Goal: Task Accomplishment & Management: Use online tool/utility

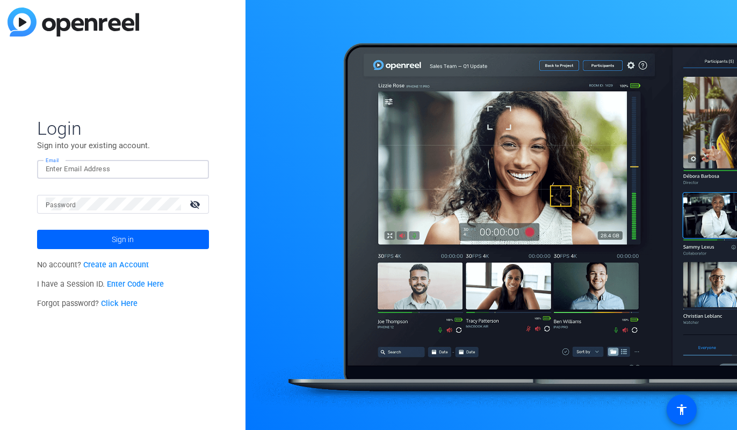
click at [108, 164] on input "Email" at bounding box center [123, 169] width 155 height 13
type input "jcho@openreel.com"
click at [37, 230] on button "Sign in" at bounding box center [123, 239] width 172 height 19
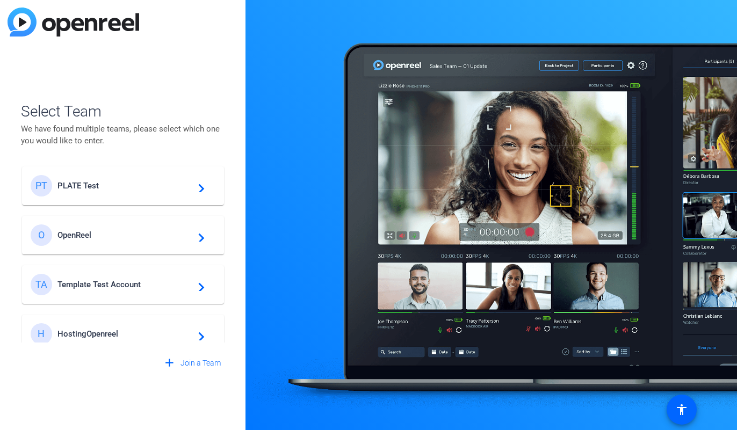
click at [85, 184] on span "PLATE Test" at bounding box center [124, 186] width 134 height 10
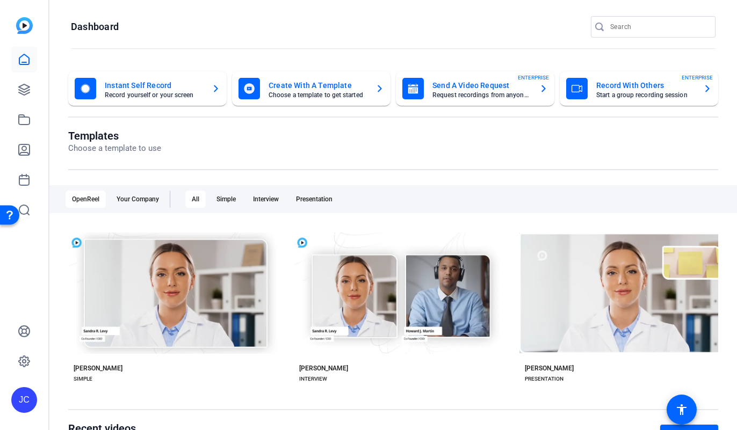
click at [163, 32] on openreel-page-title "Dashboard" at bounding box center [393, 26] width 645 height 21
click at [185, 41] on openreel-divider-bar at bounding box center [393, 49] width 645 height 23
click at [185, 33] on openreel-page-title "Dashboard" at bounding box center [393, 26] width 645 height 21
click at [182, 28] on openreel-page-title "Dashboard" at bounding box center [393, 26] width 645 height 21
click at [26, 89] on icon at bounding box center [24, 89] width 11 height 11
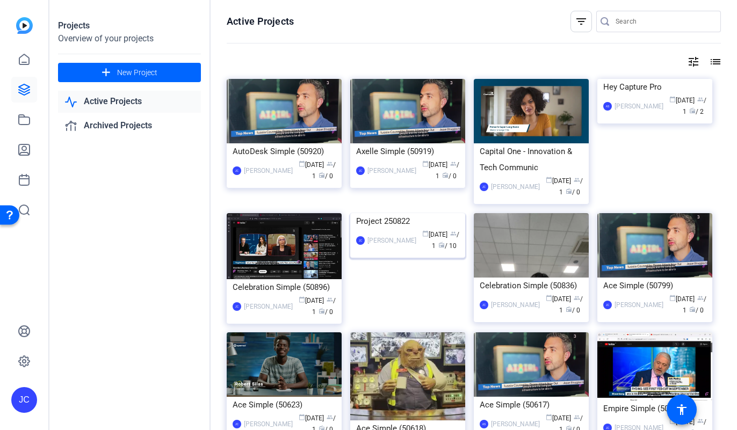
click at [397, 213] on img at bounding box center [407, 213] width 115 height 0
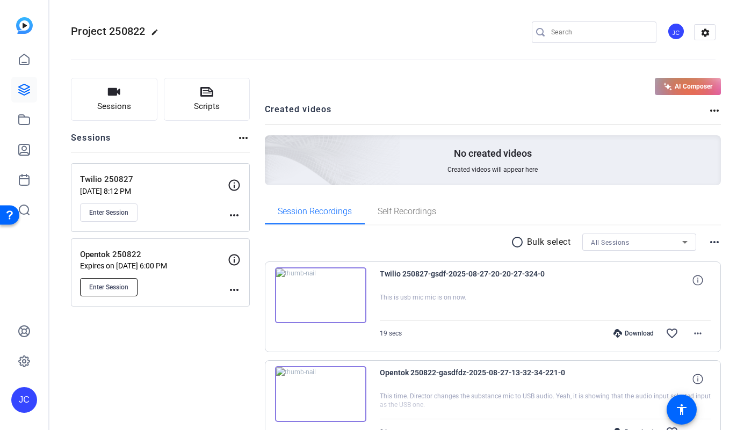
click at [109, 290] on span "Enter Session" at bounding box center [108, 287] width 39 height 9
click at [104, 280] on button "Enter Session" at bounding box center [108, 287] width 57 height 18
click at [107, 287] on span "Enter Session" at bounding box center [108, 287] width 39 height 9
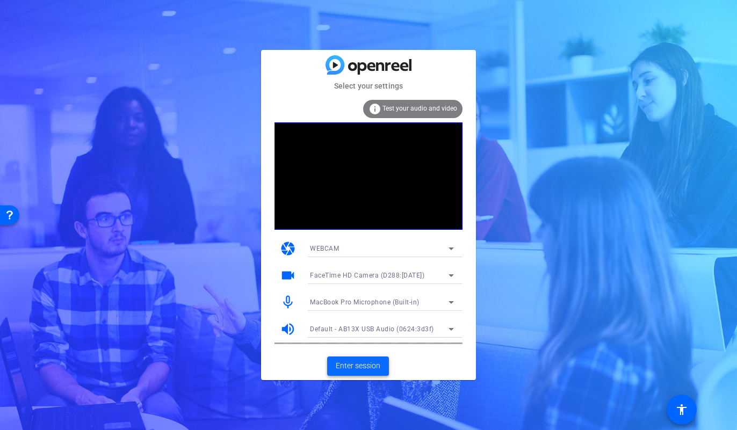
click at [357, 360] on span "Enter session" at bounding box center [358, 365] width 45 height 11
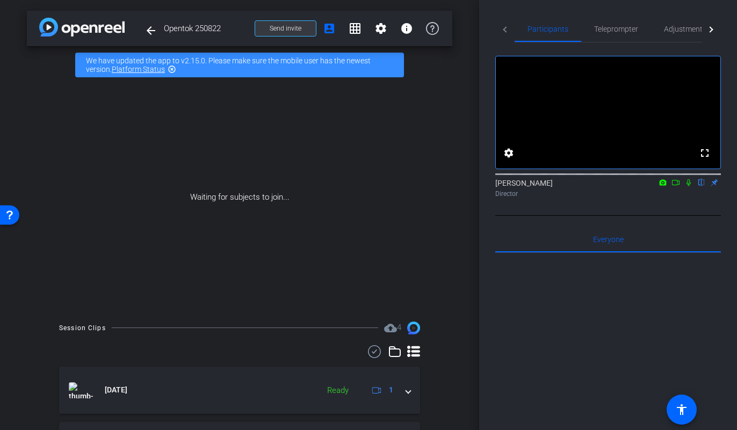
click at [291, 24] on span "Send invite" at bounding box center [286, 28] width 32 height 9
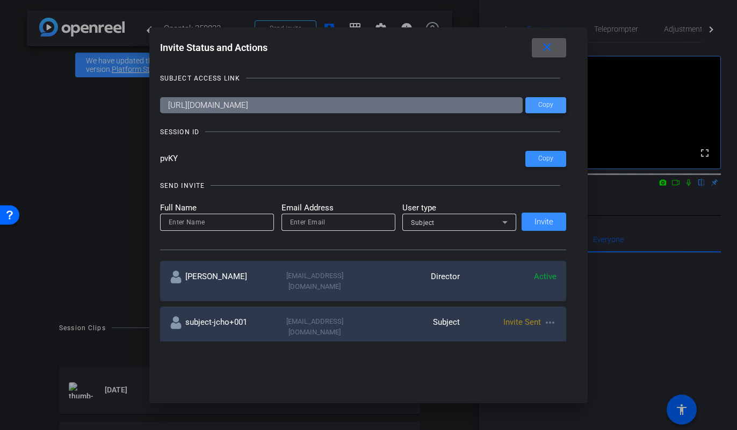
click at [545, 108] on span "Copy" at bounding box center [545, 105] width 15 height 8
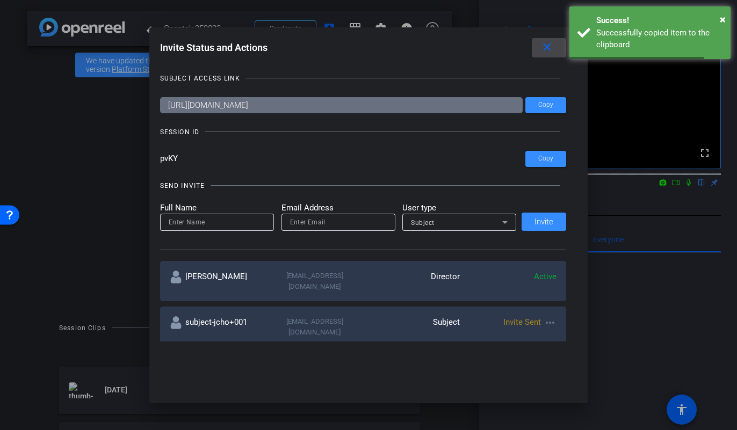
click at [547, 52] on mat-icon "close" at bounding box center [546, 47] width 13 height 13
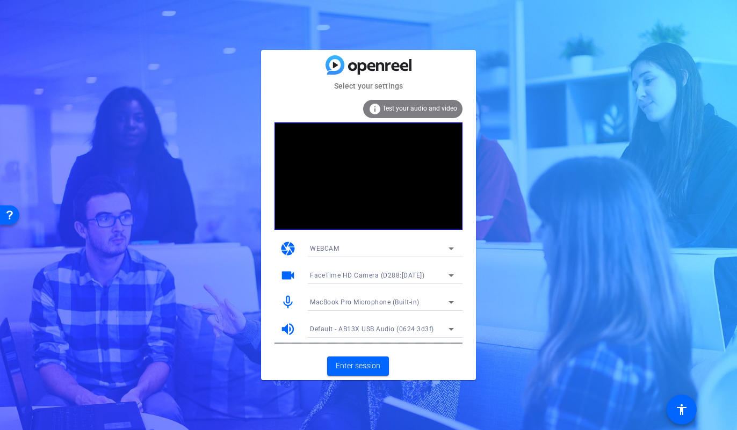
click at [447, 300] on icon at bounding box center [451, 302] width 13 height 13
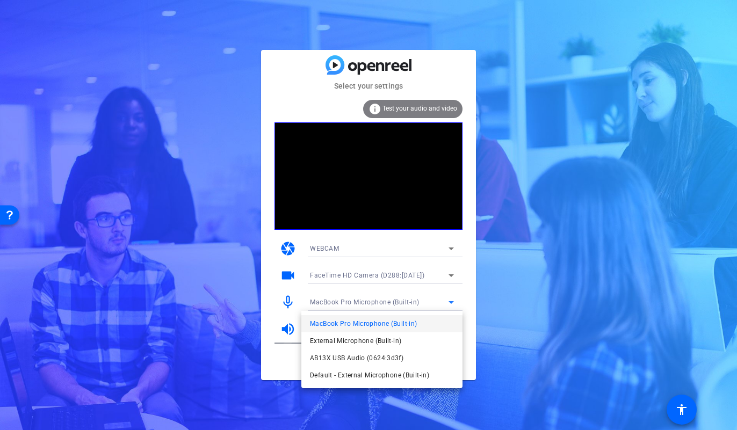
click at [185, 109] on div at bounding box center [94, 92] width 181 height 33
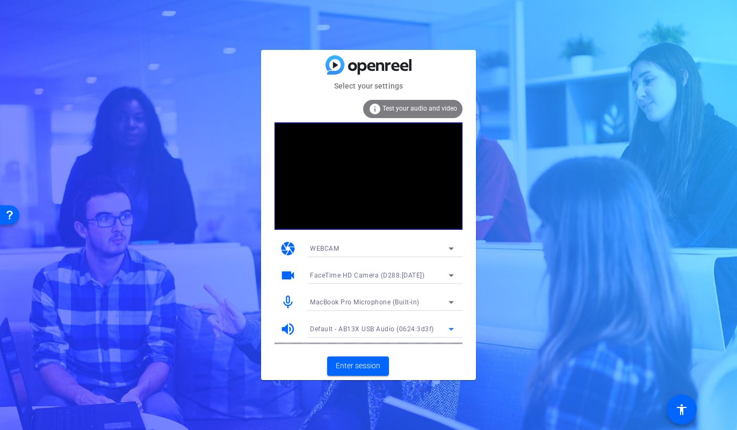
click at [449, 334] on icon at bounding box center [451, 329] width 13 height 13
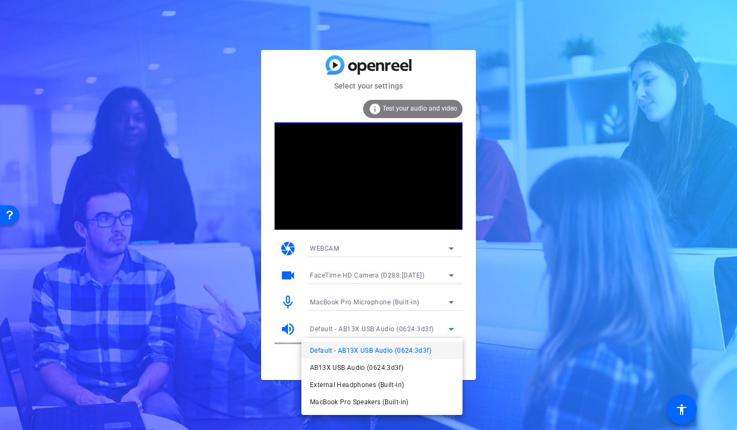
click at [175, 95] on div at bounding box center [172, 92] width 5 height 6
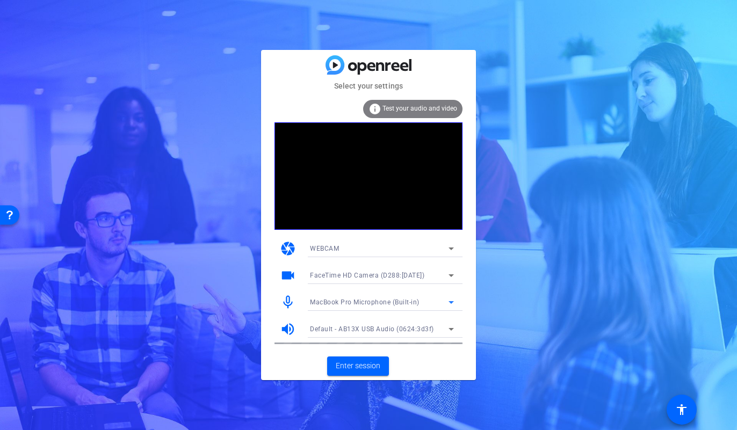
click at [450, 304] on icon at bounding box center [451, 302] width 13 height 13
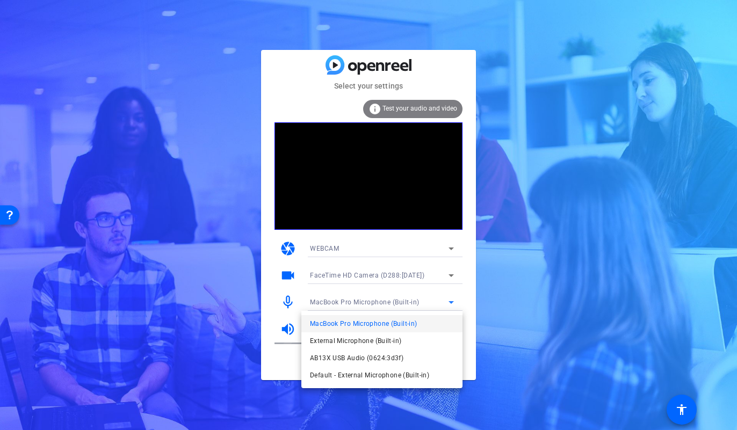
click at [175, 172] on div at bounding box center [104, 168] width 142 height 7
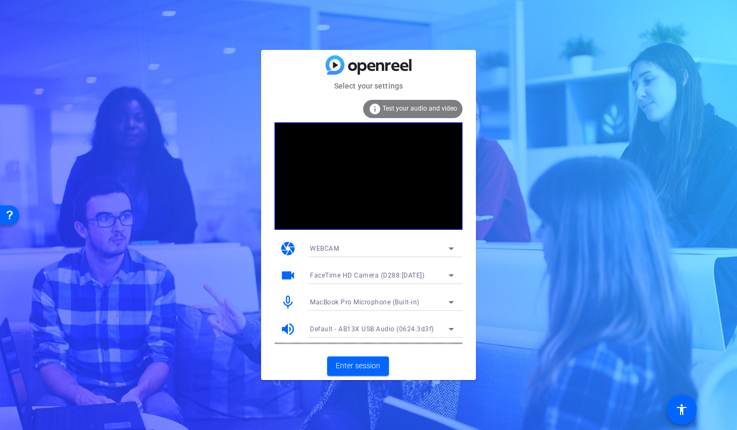
click at [451, 326] on icon at bounding box center [451, 329] width 13 height 13
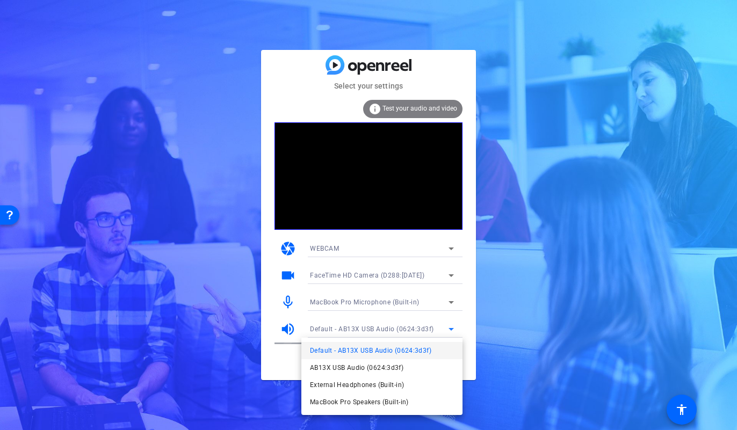
click at [268, 293] on div at bounding box center [368, 215] width 737 height 430
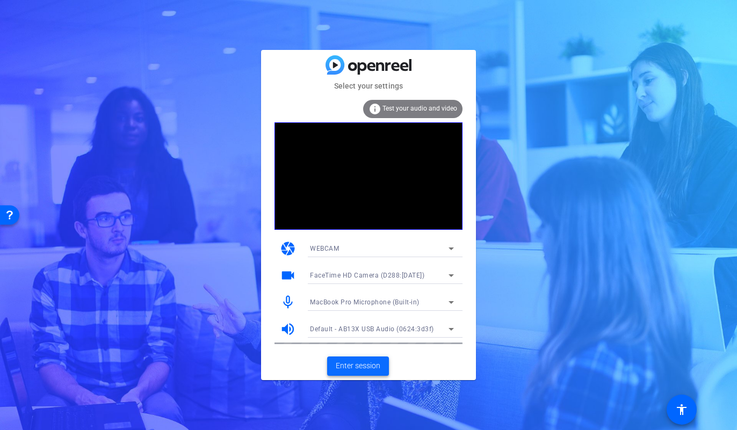
click at [366, 367] on span "Enter session" at bounding box center [358, 365] width 45 height 11
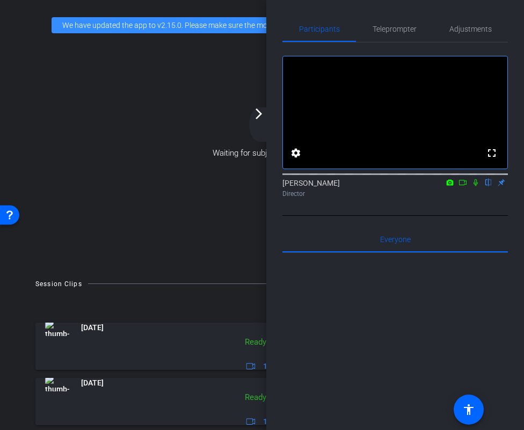
click at [256, 109] on mat-icon "arrow_forward_ios" at bounding box center [258, 113] width 13 height 13
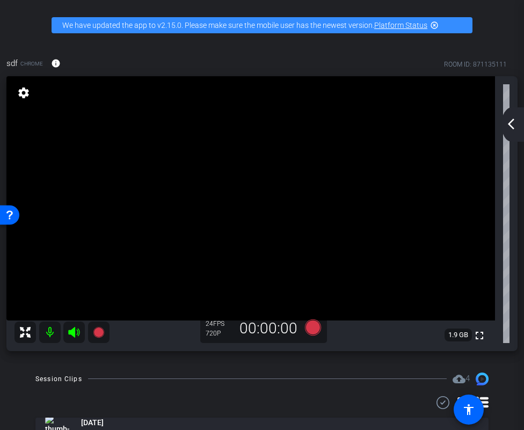
click at [510, 129] on mat-icon "arrow_back_ios_new" at bounding box center [511, 124] width 13 height 13
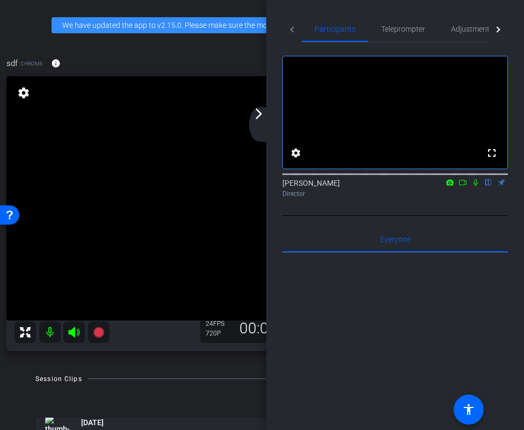
click at [474, 186] on icon at bounding box center [476, 183] width 9 height 8
click at [261, 119] on mat-icon "arrow_forward_ios" at bounding box center [258, 113] width 13 height 13
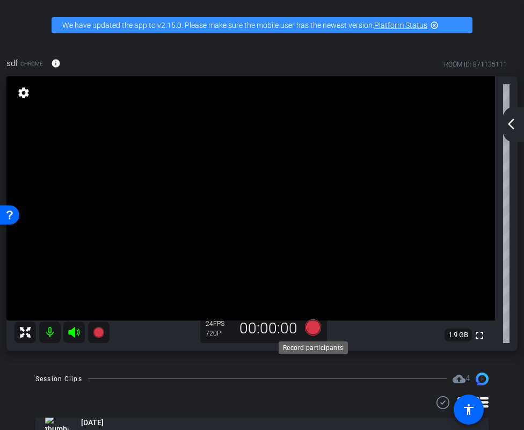
click at [311, 329] on icon at bounding box center [313, 328] width 16 height 16
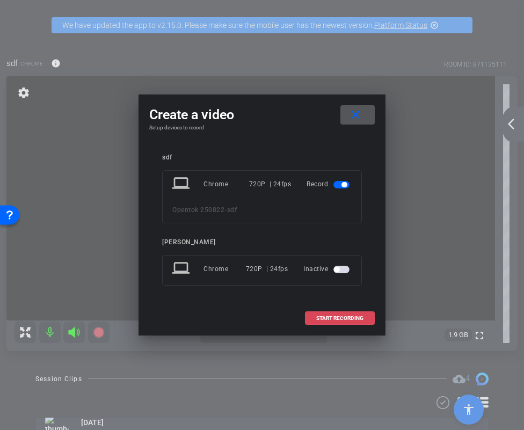
click at [329, 320] on span "START RECORDING" at bounding box center [339, 318] width 47 height 5
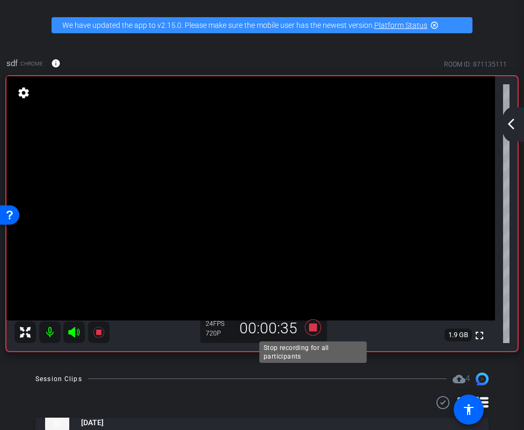
click at [312, 327] on icon at bounding box center [313, 328] width 16 height 16
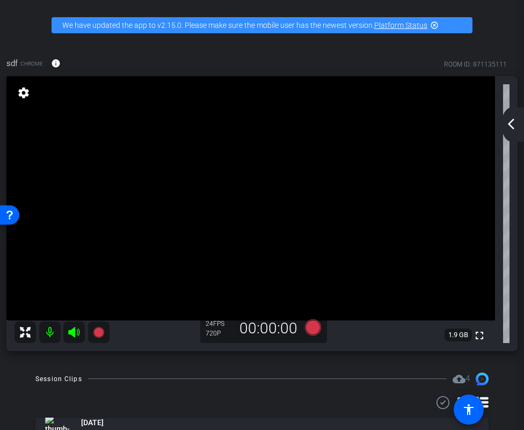
click at [514, 121] on mat-icon "arrow_back_ios_new" at bounding box center [511, 124] width 13 height 13
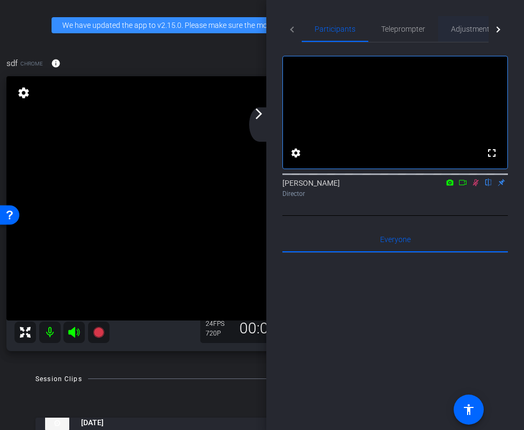
click at [459, 32] on span "Adjustments" at bounding box center [472, 29] width 42 height 8
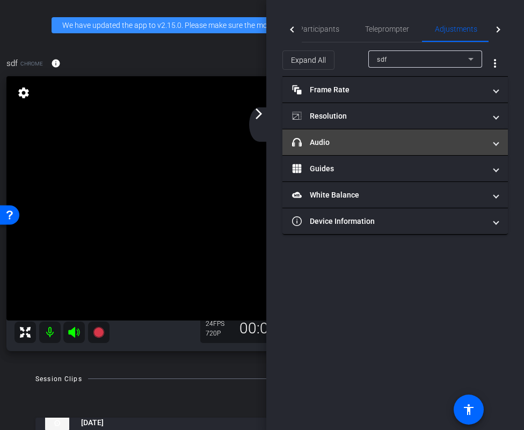
click at [405, 144] on mat-panel-title "headphone icon Audio" at bounding box center [388, 142] width 193 height 11
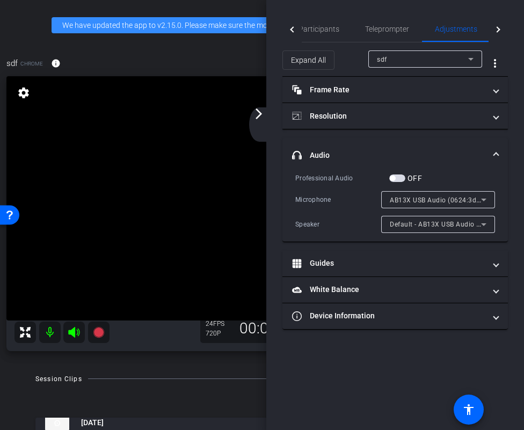
click at [400, 177] on span "button" at bounding box center [397, 179] width 16 height 8
click at [400, 177] on span "button" at bounding box center [400, 178] width 5 height 5
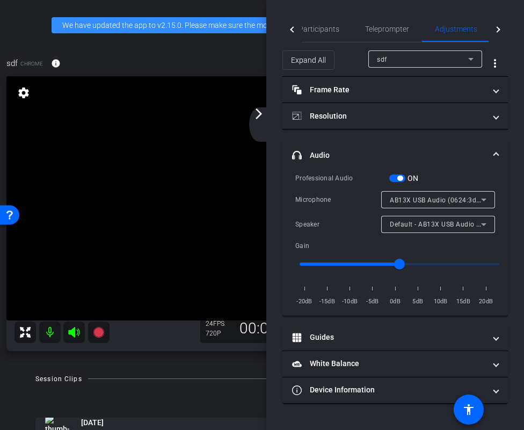
click at [397, 173] on div "ON" at bounding box center [404, 178] width 30 height 11
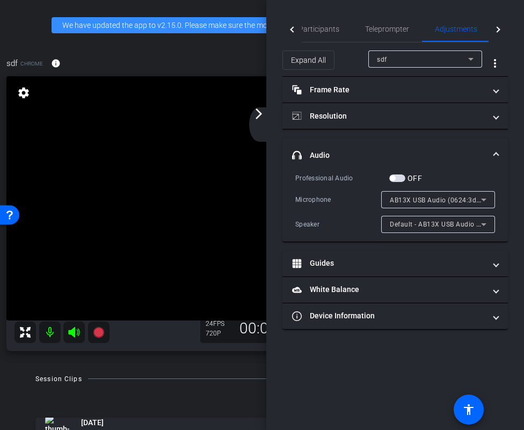
click at [200, 56] on div "sdf Chrome info ROOM ID: 871135111" at bounding box center [261, 63] width 511 height 26
click at [261, 117] on mat-icon "arrow_forward_ios" at bounding box center [258, 113] width 13 height 13
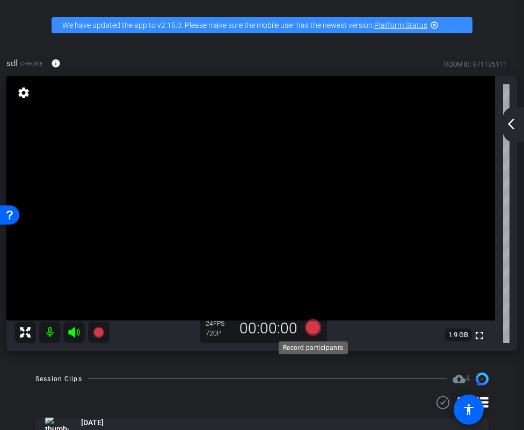
click at [319, 329] on icon at bounding box center [313, 328] width 16 height 16
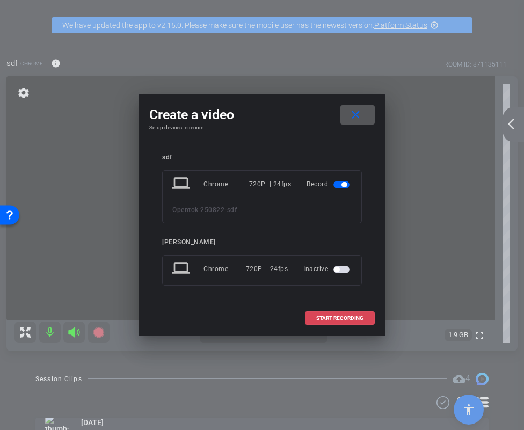
click at [331, 320] on span "START RECORDING" at bounding box center [339, 318] width 47 height 5
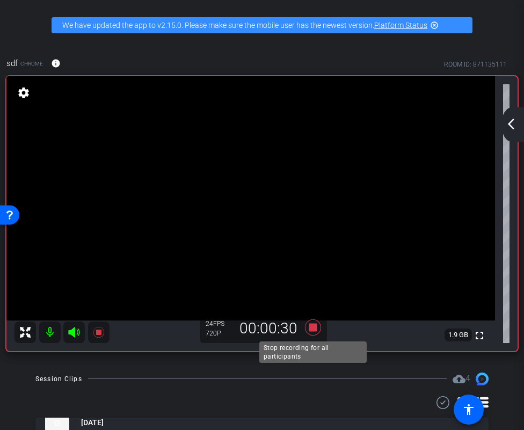
click at [318, 326] on icon at bounding box center [313, 327] width 26 height 19
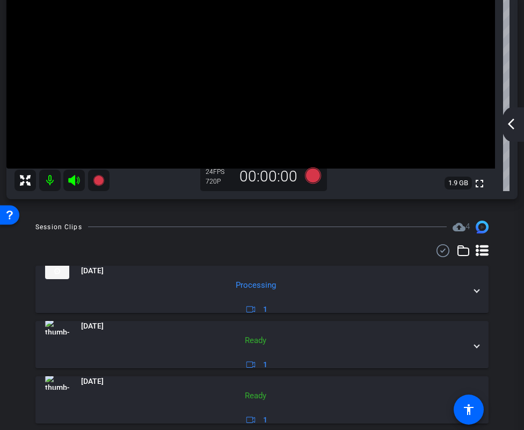
scroll to position [153, 0]
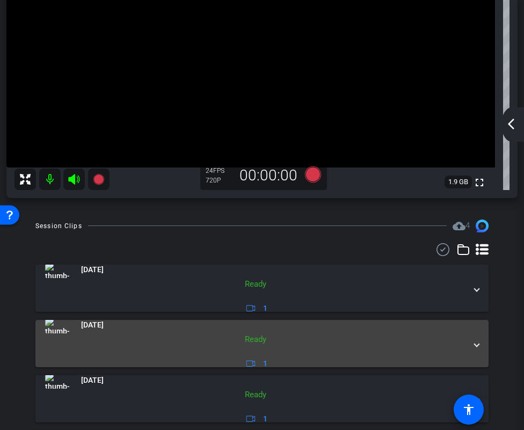
click at [63, 328] on img at bounding box center [57, 325] width 24 height 16
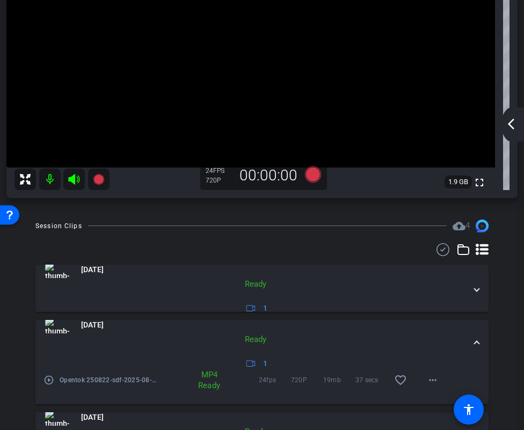
click at [51, 377] on mat-icon "play_circle_outline" at bounding box center [49, 380] width 11 height 11
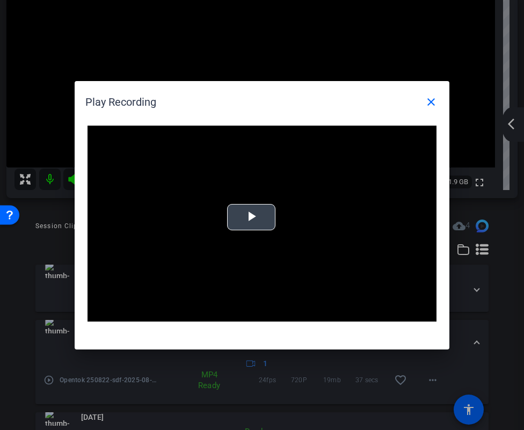
click at [251, 217] on span "Video Player" at bounding box center [251, 217] width 0 height 0
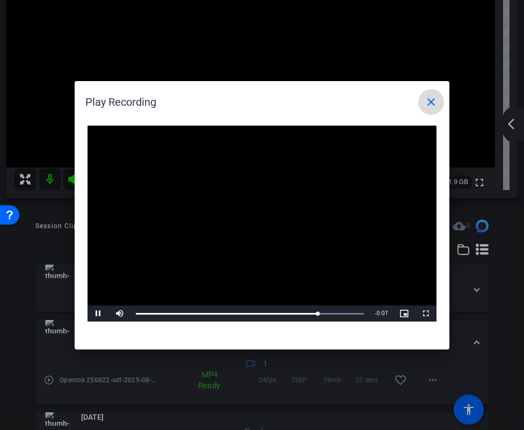
click at [429, 101] on mat-icon "close" at bounding box center [431, 102] width 13 height 13
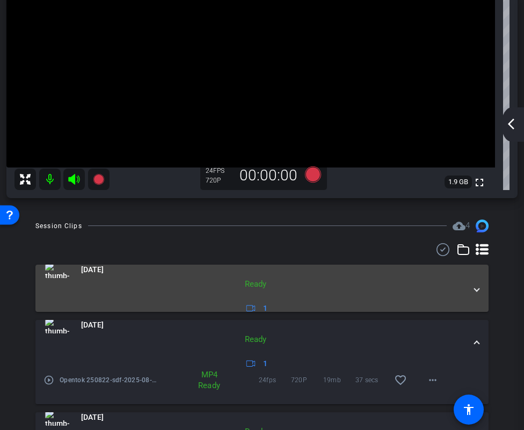
click at [111, 287] on mat-panel-description "Ready 1" at bounding box center [255, 296] width 421 height 37
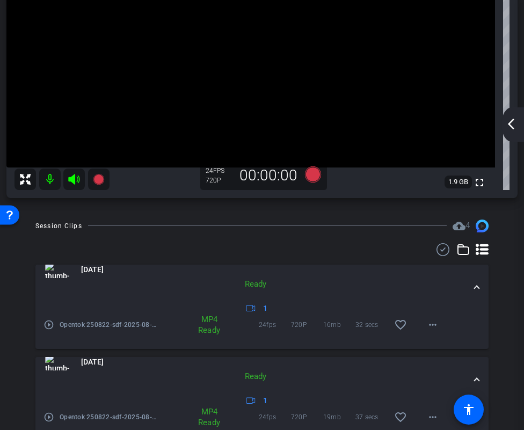
click at [50, 328] on mat-icon "play_circle_outline" at bounding box center [49, 325] width 11 height 11
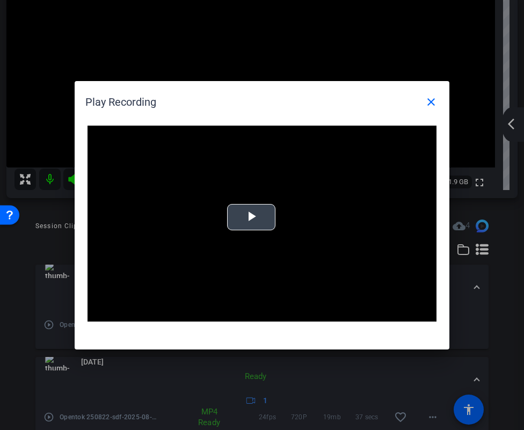
click at [251, 217] on span "Video Player" at bounding box center [251, 217] width 0 height 0
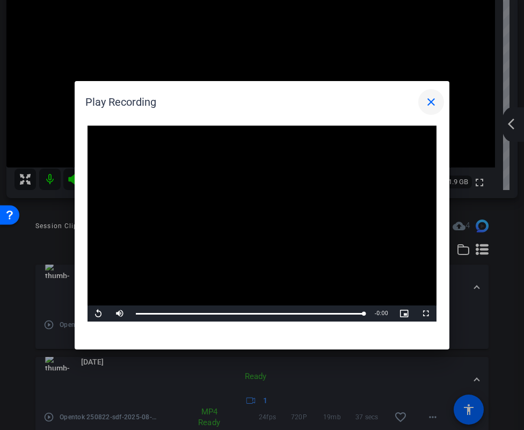
click at [428, 105] on mat-icon "close" at bounding box center [431, 102] width 13 height 13
